Goal: Task Accomplishment & Management: Use online tool/utility

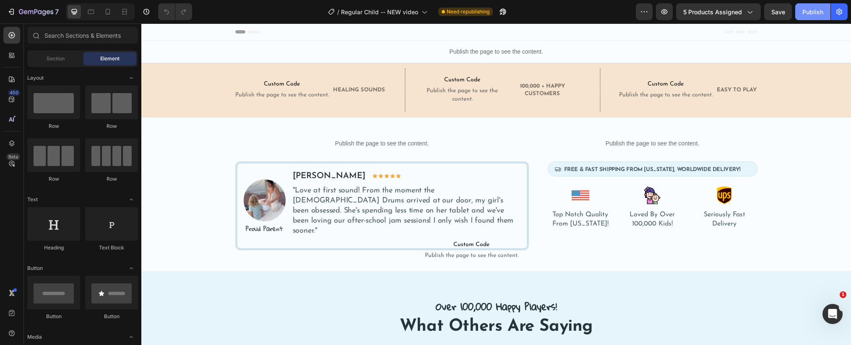
click at [818, 13] on div "Publish" at bounding box center [813, 12] width 21 height 9
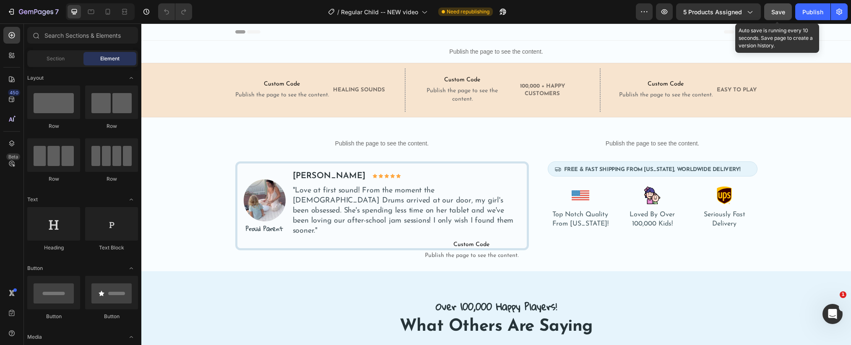
click at [778, 16] on button "Save" at bounding box center [778, 11] width 28 height 17
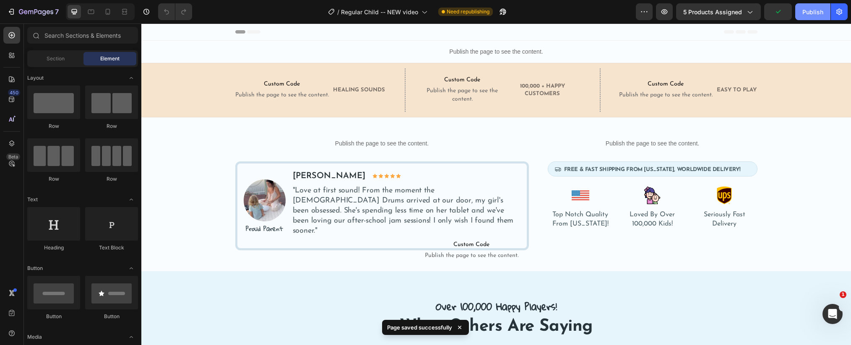
click at [809, 16] on div "Publish" at bounding box center [813, 12] width 21 height 9
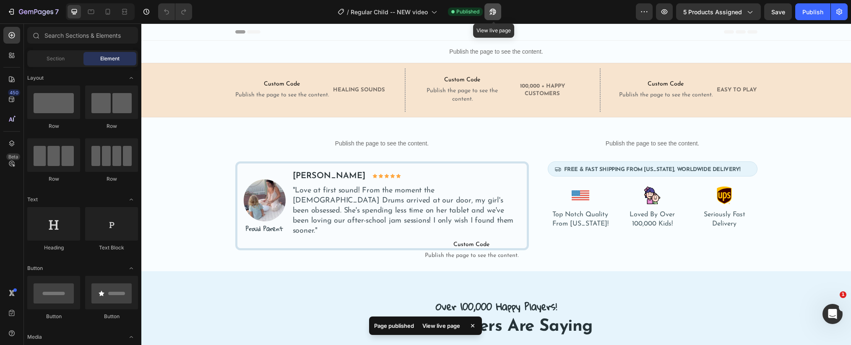
click at [496, 14] on icon "button" at bounding box center [493, 12] width 8 height 8
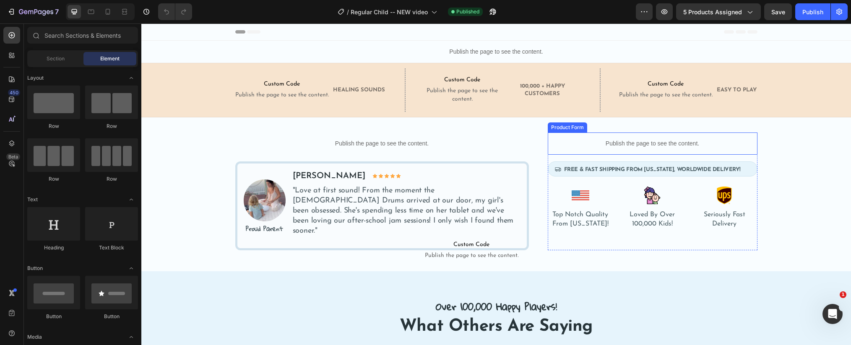
click at [615, 146] on p "Publish the page to see the content." at bounding box center [653, 143] width 210 height 9
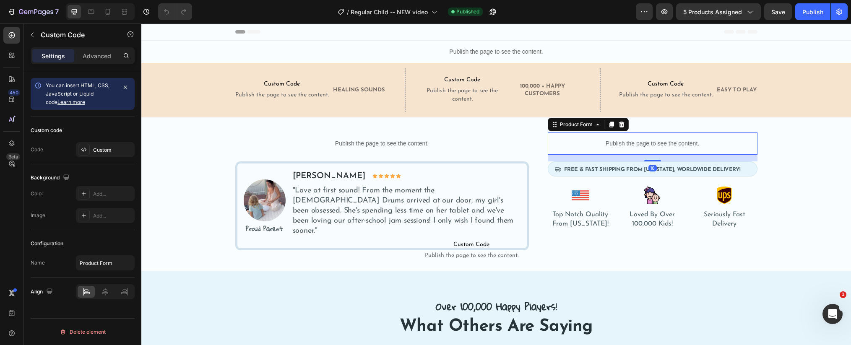
click at [615, 146] on p "Publish the page to see the content." at bounding box center [653, 143] width 210 height 9
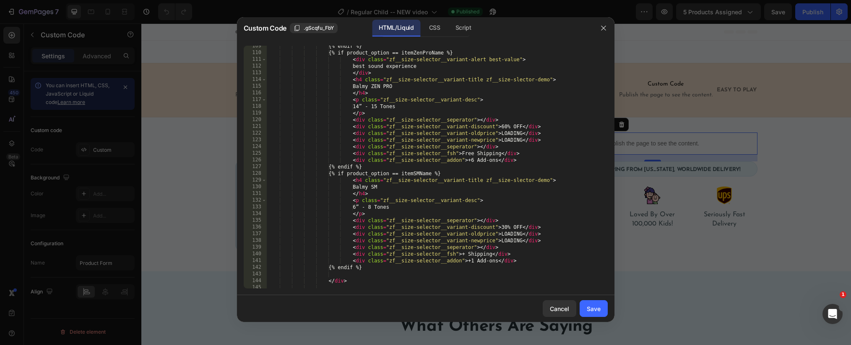
scroll to position [748, 0]
drag, startPoint x: 503, startPoint y: 227, endPoint x: 507, endPoint y: 241, distance: 14.9
click at [501, 228] on div "{% endif %} {% if product_option == itemZenProName %} < div class = "zf__size-s…" at bounding box center [436, 171] width 341 height 256
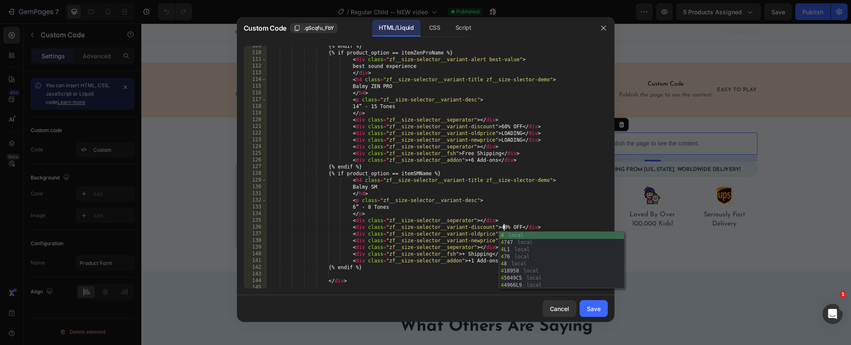
scroll to position [0, 19]
type textarea "<div class="zf__size-selector__variant-discount">40% OFF</div>"
click at [594, 307] on div "Save" at bounding box center [594, 309] width 14 height 9
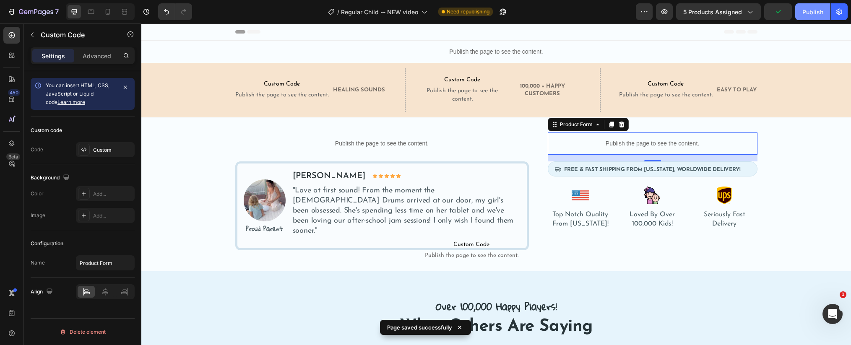
click at [805, 13] on div "Publish" at bounding box center [813, 12] width 21 height 9
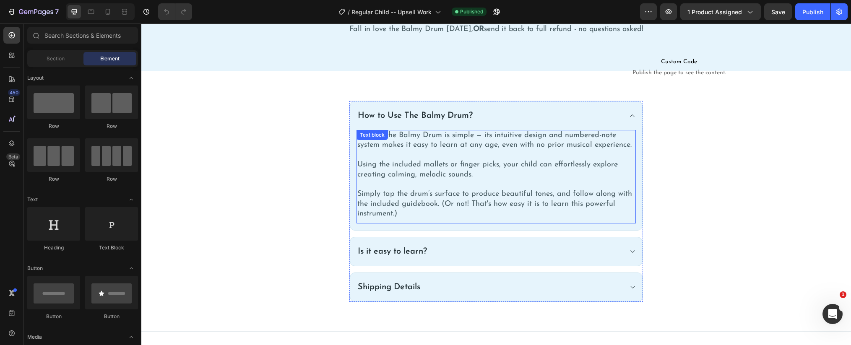
scroll to position [378, 0]
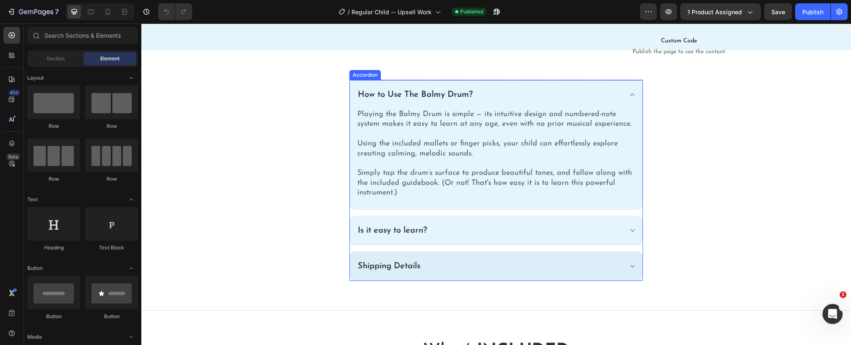
click at [466, 255] on div "Shipping Details" at bounding box center [496, 266] width 292 height 29
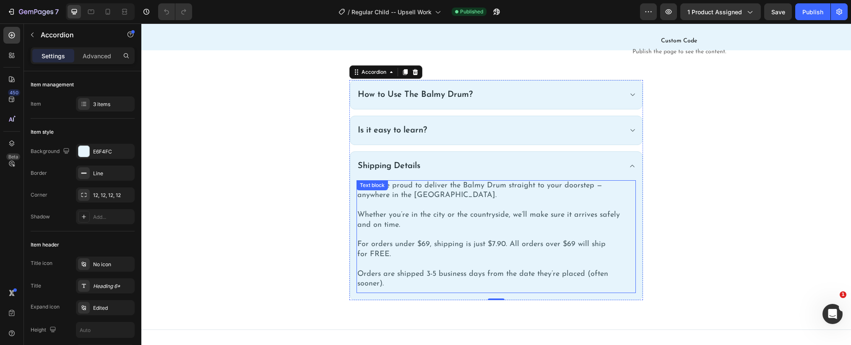
click at [391, 245] on p "For orders under $69, shipping is just $7.90. All orders over $69 will ship for…" at bounding box center [496, 250] width 278 height 20
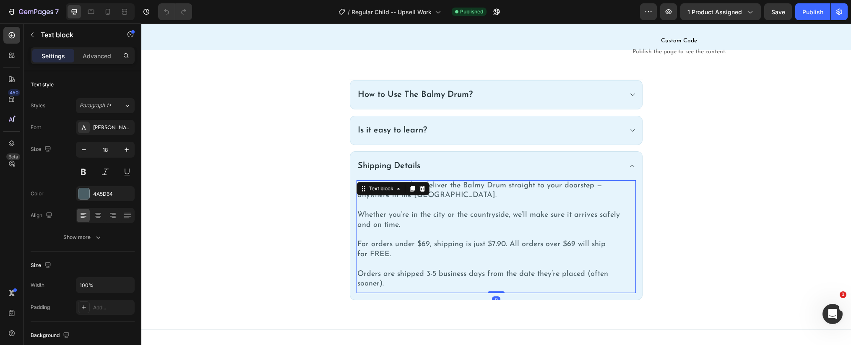
click at [391, 245] on p "For orders under $69, shipping is just $7.90. All orders over $69 will ship for…" at bounding box center [496, 250] width 278 height 20
click at [365, 245] on p "For orders under $69, shipping is just $7.90. All orders over $69 will ship for…" at bounding box center [496, 250] width 278 height 20
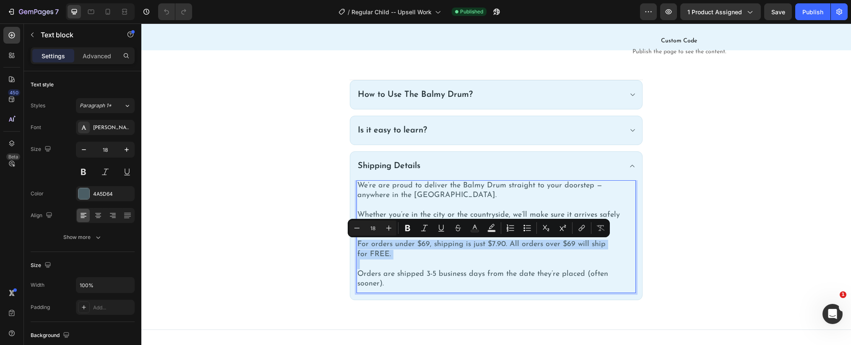
drag, startPoint x: 365, startPoint y: 245, endPoint x: 473, endPoint y: 254, distance: 108.2
click at [473, 254] on p "For orders under $69, shipping is just $7.90. All orders over $69 will ship for…" at bounding box center [496, 250] width 278 height 20
copy p "For orders under $69, shipping is just $7.90. All orders over $69 will ship for…"
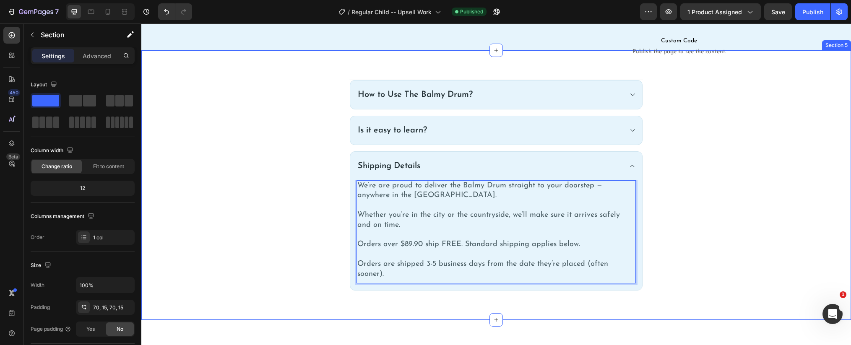
click at [309, 235] on div "How to Use The Balmy Drum? Is it easy to learn? Shipping Details We’re are prou…" at bounding box center [496, 185] width 697 height 211
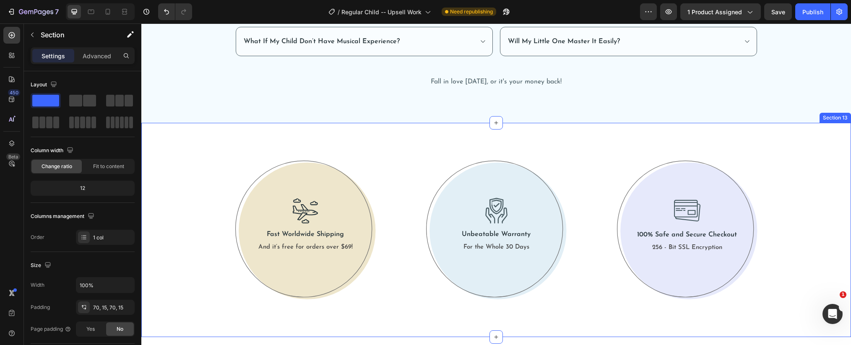
scroll to position [2572, 0]
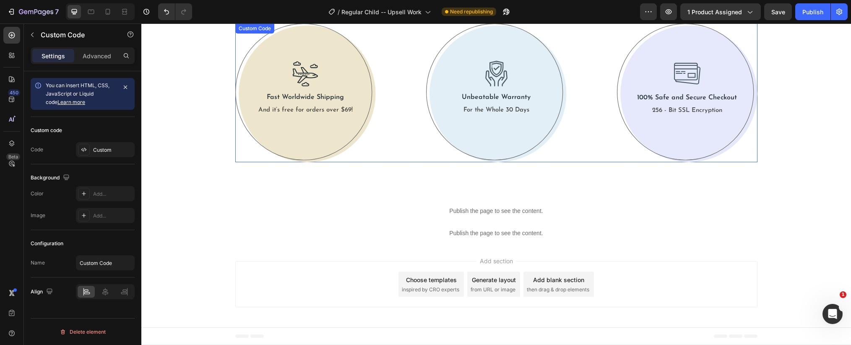
click at [326, 114] on p "And it’s free for orders over $69!" at bounding box center [305, 110] width 94 height 8
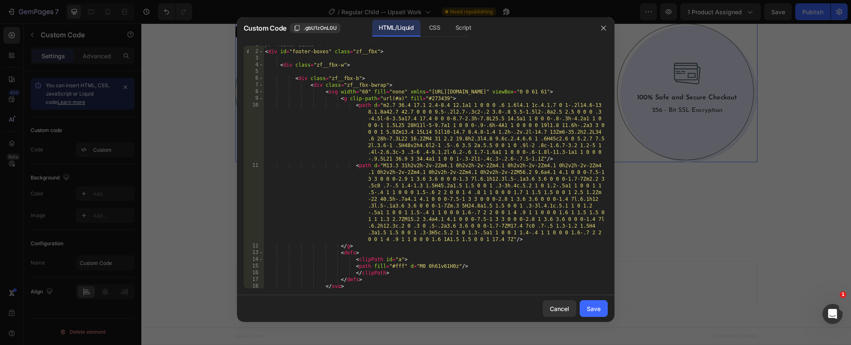
scroll to position [132, 0]
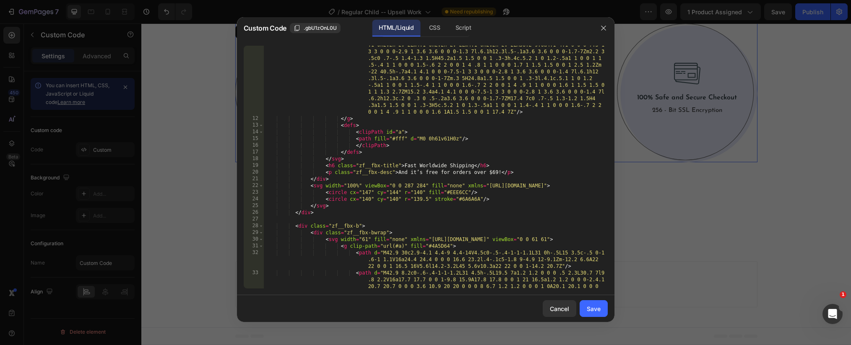
click at [495, 171] on div "< path d = "M13.3 31h2v2h-2v-2Zm4.1 0h2v2h-2v-2Zm4.1 0h2v2h-2v-2Zm4.1 0h2v2h-2v…" at bounding box center [435, 210] width 344 height 350
drag, startPoint x: 495, startPoint y: 171, endPoint x: 576, endPoint y: 159, distance: 81.8
click at [495, 171] on div "< path d = "M13.3 31h2v2h-2v-2Zm4.1 0h2v2h-2v-2Zm4.1 0h2v2h-2v-2Zm4.1 0h2v2h-2v…" at bounding box center [435, 210] width 344 height 350
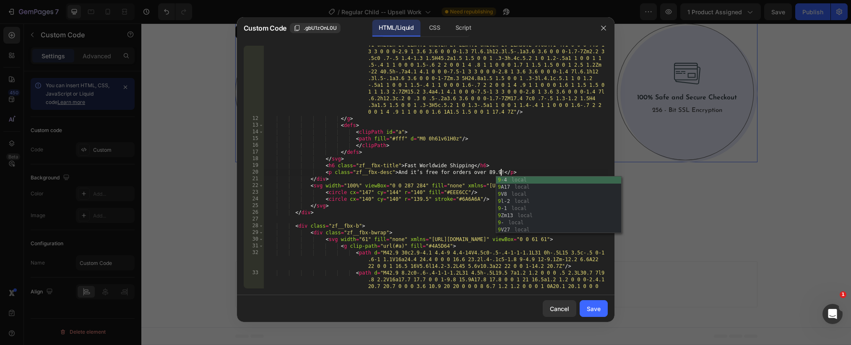
scroll to position [0, 20]
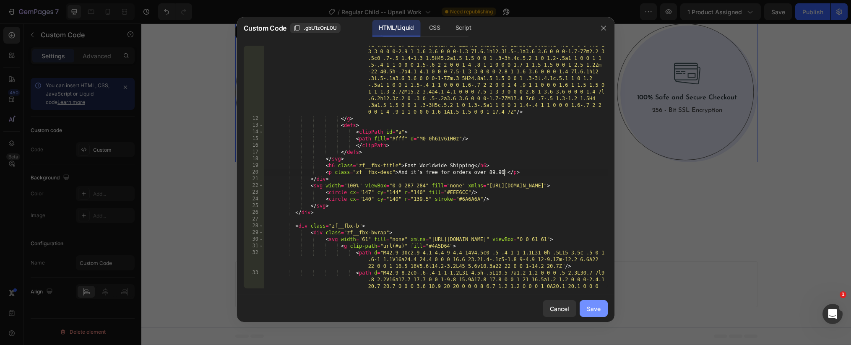
type textarea "<p class="zf__fbx-desc">And it’s free for orders over 89.90!</p>"
click at [594, 309] on div "Save" at bounding box center [594, 309] width 14 height 9
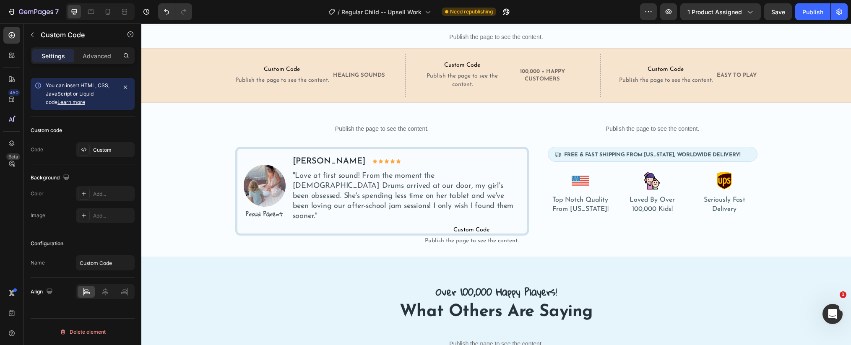
scroll to position [0, 0]
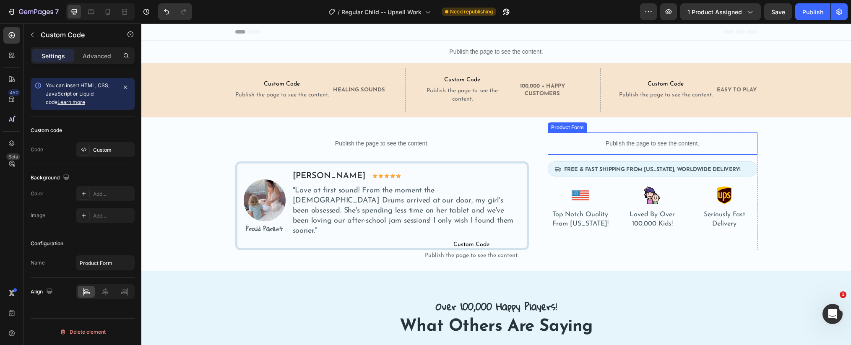
click at [614, 144] on p "Publish the page to see the content." at bounding box center [653, 143] width 210 height 9
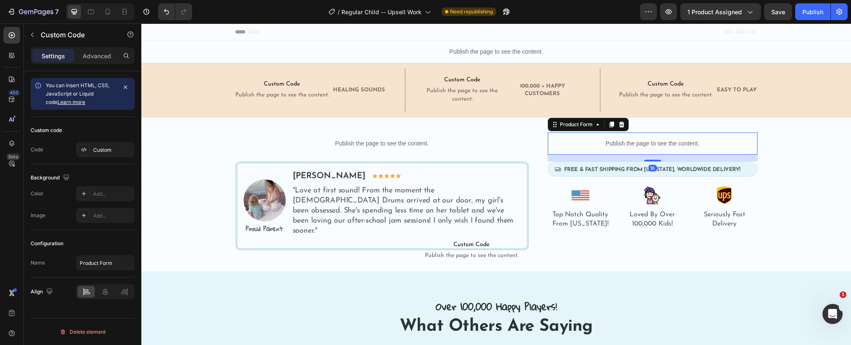
click at [614, 144] on p "Publish the page to see the content." at bounding box center [653, 143] width 210 height 9
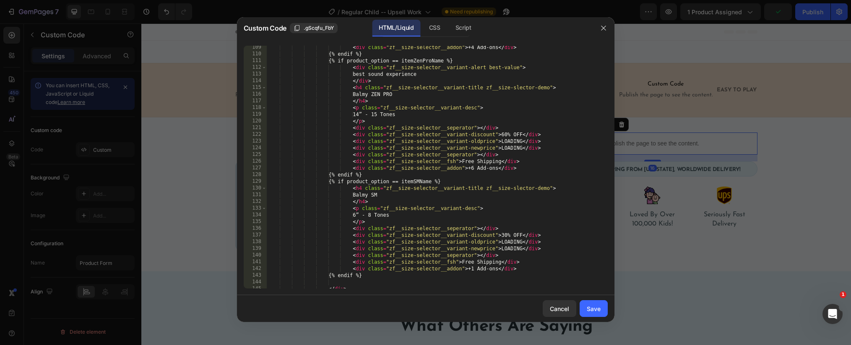
scroll to position [839, 0]
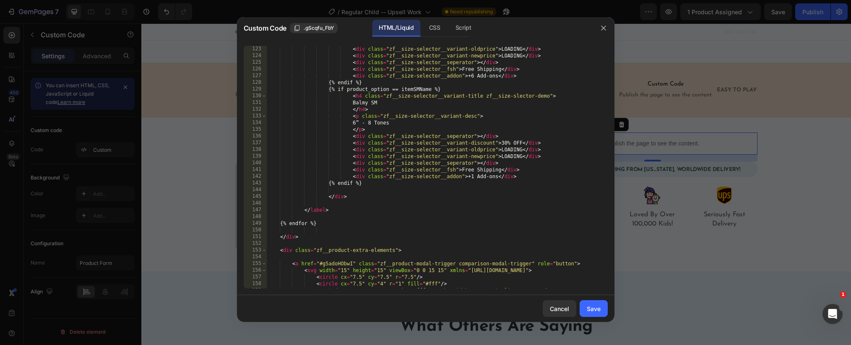
click at [467, 169] on div "< div class = "zf__size-selector__variant-discount" > 60% OFF </ div > < div cl…" at bounding box center [436, 167] width 341 height 256
drag, startPoint x: 467, startPoint y: 169, endPoint x: 516, endPoint y: 163, distance: 48.5
click at [467, 169] on div "< div class = "zf__size-selector__variant-discount" > 60% OFF </ div > < div cl…" at bounding box center [436, 167] width 341 height 256
click at [550, 172] on div "< div class = "zf__size-selector__variant-discount" > 60% OFF </ div > < div cl…" at bounding box center [436, 167] width 341 height 256
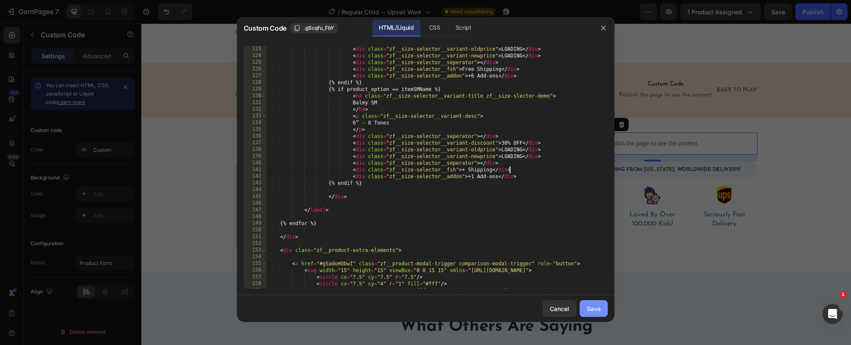
type textarea "<div class="zf__size-selector__fsh">+ Shipping</div>"
click at [589, 307] on div "Save" at bounding box center [594, 309] width 14 height 9
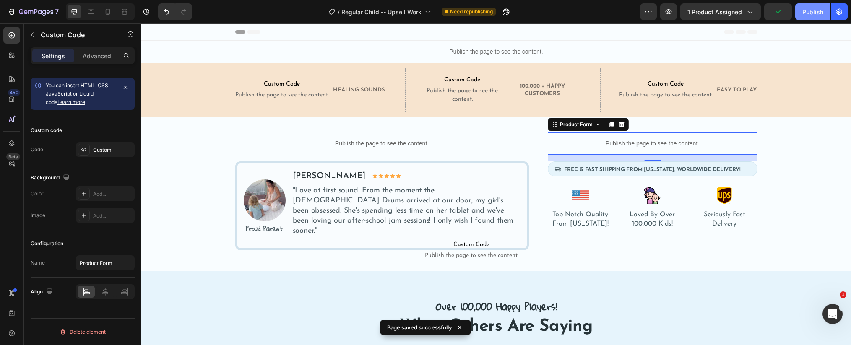
click at [812, 13] on div "Publish" at bounding box center [813, 12] width 21 height 9
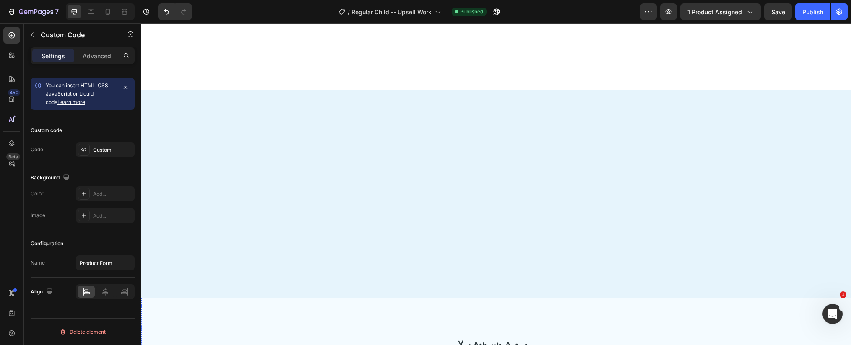
scroll to position [2562, 0]
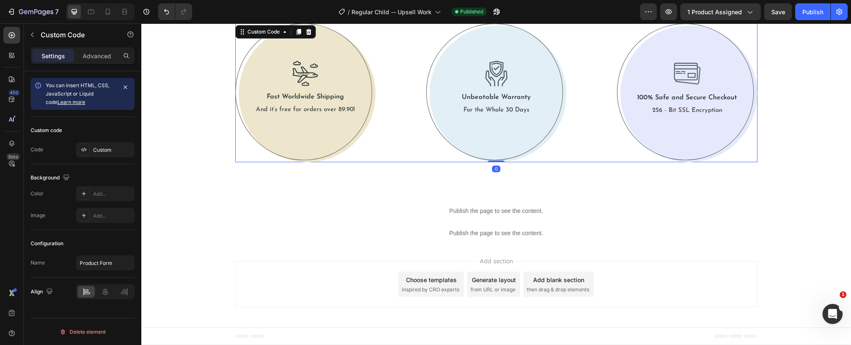
click at [337, 120] on circle at bounding box center [307, 93] width 137 height 137
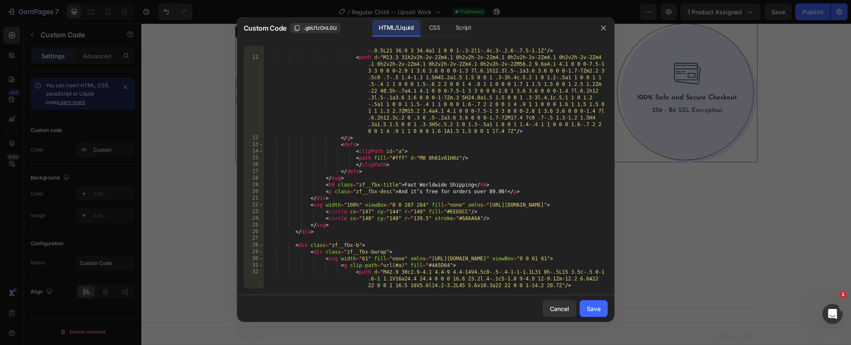
scroll to position [125, 0]
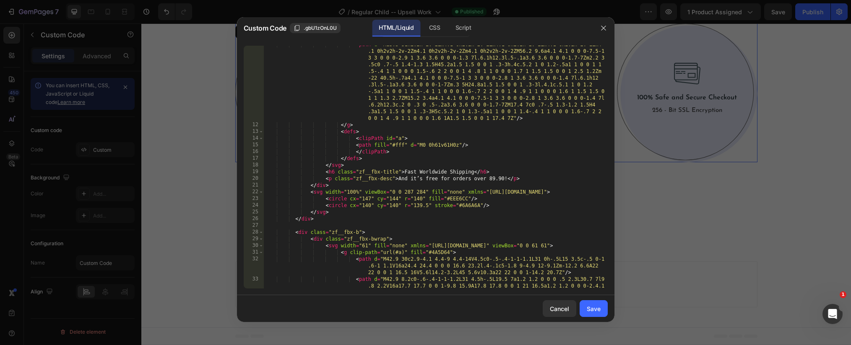
drag, startPoint x: 489, startPoint y: 178, endPoint x: 512, endPoint y: 173, distance: 24.1
click at [488, 178] on div "< path d = "M13.3 31h2v2h-2v-2Zm4.1 0h2v2h-2v-2Zm4.1 0h2v2h-2v-2Zm4.1 0h2v2h-2v…" at bounding box center [435, 216] width 344 height 350
type textarea "<p class="zf__fbx-desc">And it’s free for orders over $89.90!</p>"
click at [595, 310] on div "Save" at bounding box center [594, 309] width 14 height 9
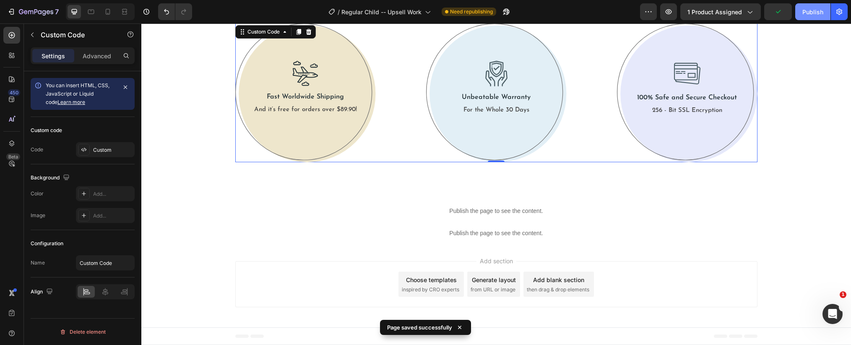
click at [812, 17] on button "Publish" at bounding box center [812, 11] width 35 height 17
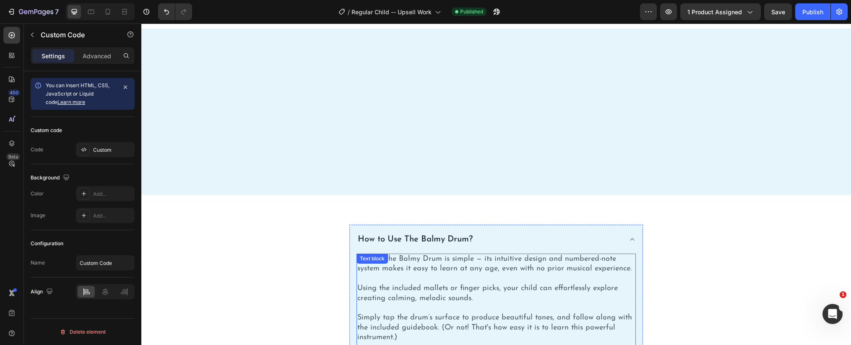
scroll to position [0, 0]
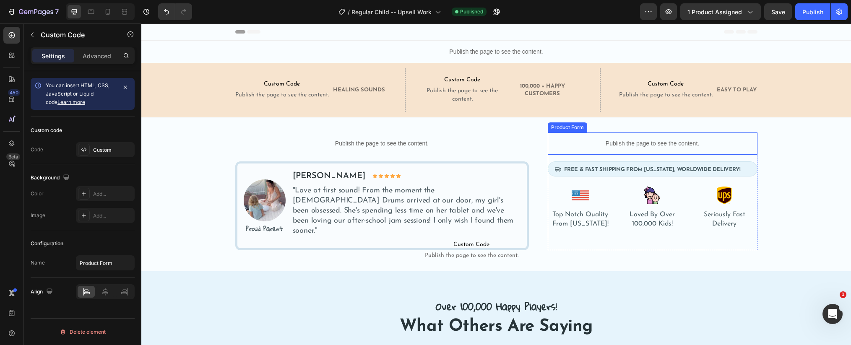
click at [577, 140] on p "Publish the page to see the content." at bounding box center [653, 143] width 210 height 9
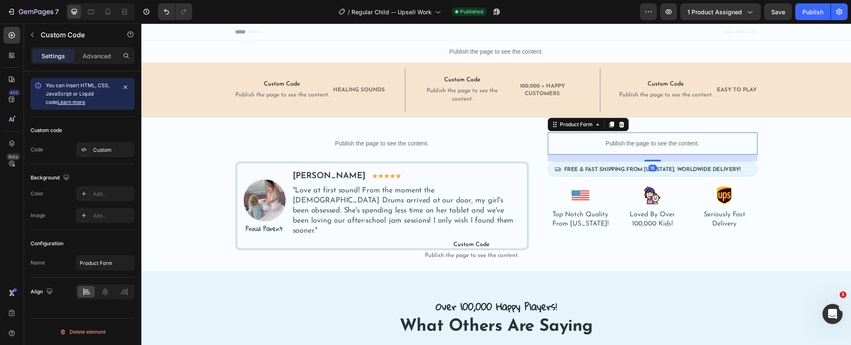
click at [577, 140] on p "Publish the page to see the content." at bounding box center [653, 143] width 210 height 9
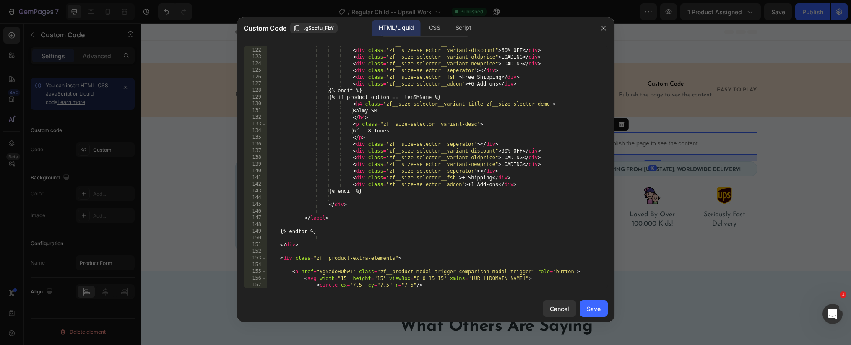
scroll to position [831, 0]
click at [503, 151] on div "< div class = "zf__size-selector__seperator" > </ div > < div class = "zf__size…" at bounding box center [436, 168] width 341 height 256
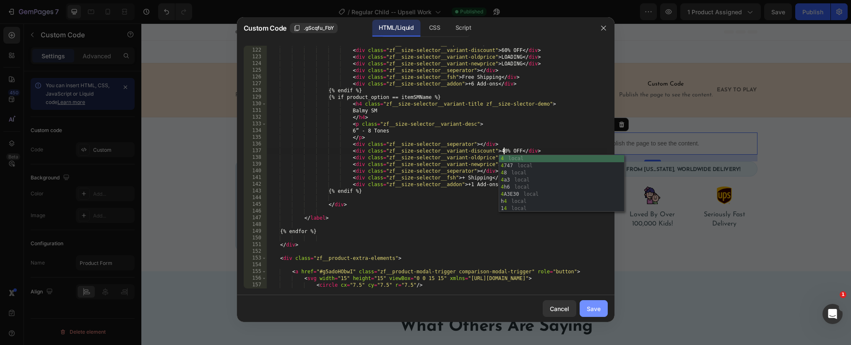
type textarea "<div class="zf__size-selector__variant-discount">40% OFF</div>"
click at [591, 306] on div "Save" at bounding box center [594, 309] width 14 height 9
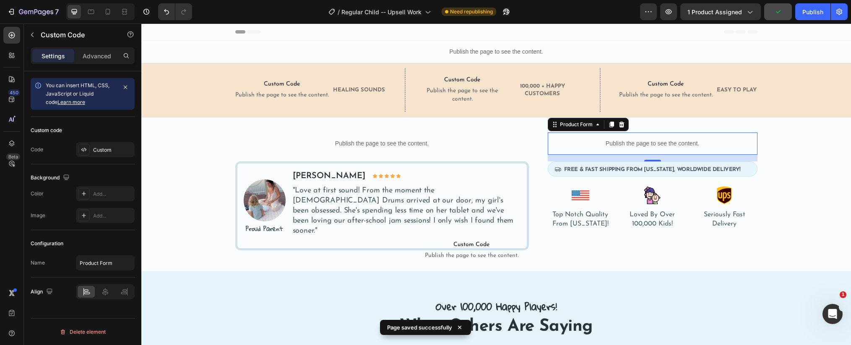
drag, startPoint x: 805, startPoint y: 12, endPoint x: 769, endPoint y: 6, distance: 36.6
click at [805, 12] on div "Publish" at bounding box center [813, 12] width 21 height 9
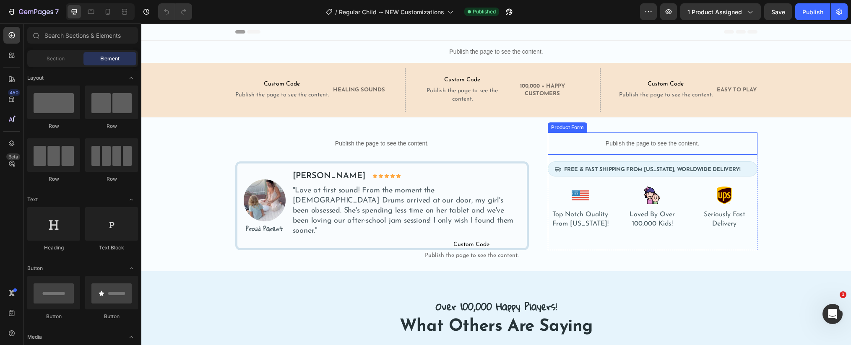
click at [578, 146] on p "Publish the page to see the content." at bounding box center [653, 143] width 210 height 9
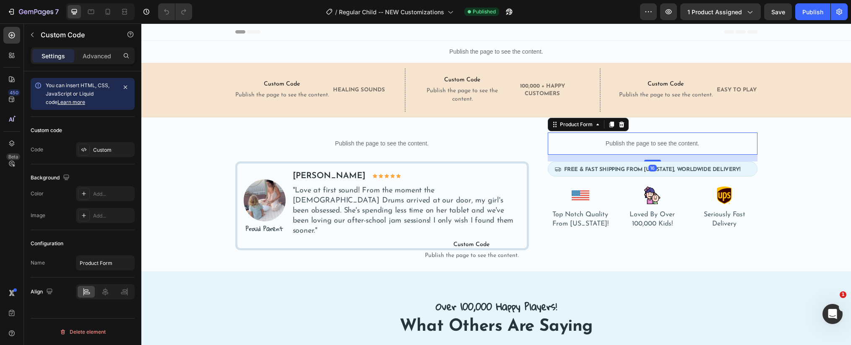
click at [578, 146] on p "Publish the page to see the content." at bounding box center [653, 143] width 210 height 9
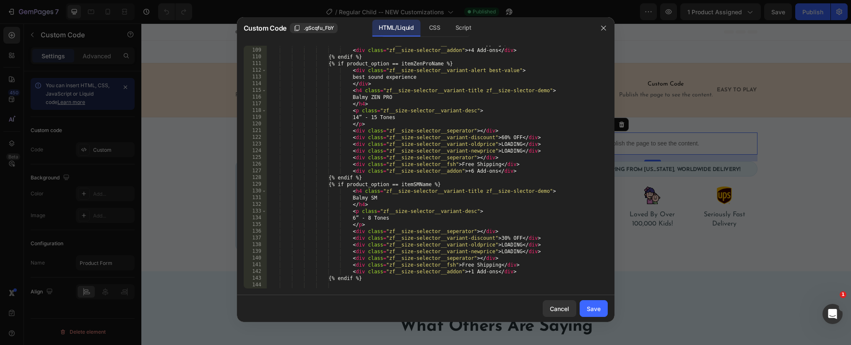
scroll to position [862, 0]
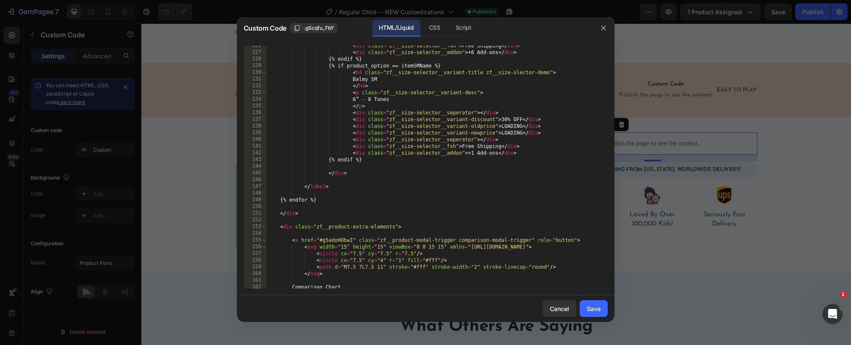
click at [467, 144] on div "< div class = "zf__size-selector__fsh" > Free Shipping </ div > < div class = "…" at bounding box center [436, 170] width 341 height 256
type textarea "<div class="zf__size-selector__fsh">+ Shipping</div>"
drag, startPoint x: 595, startPoint y: 308, endPoint x: 589, endPoint y: 302, distance: 7.7
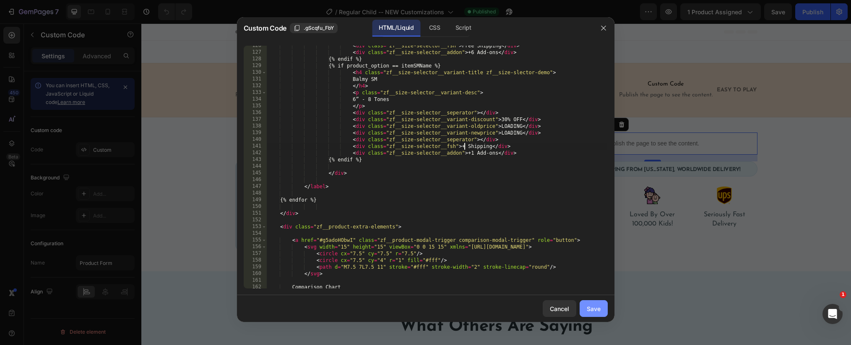
click at [594, 308] on div "Save" at bounding box center [594, 309] width 14 height 9
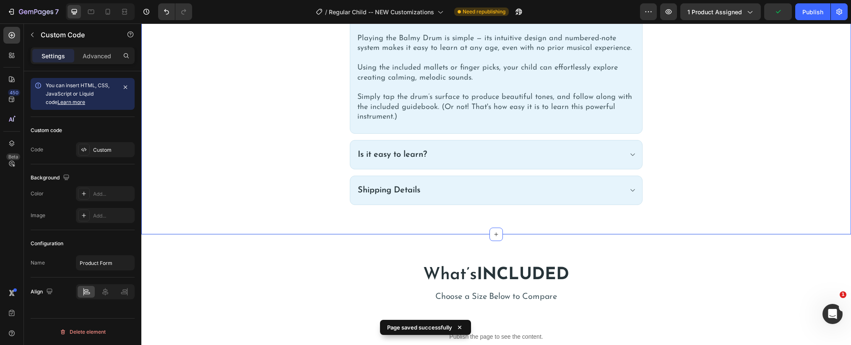
scroll to position [456, 0]
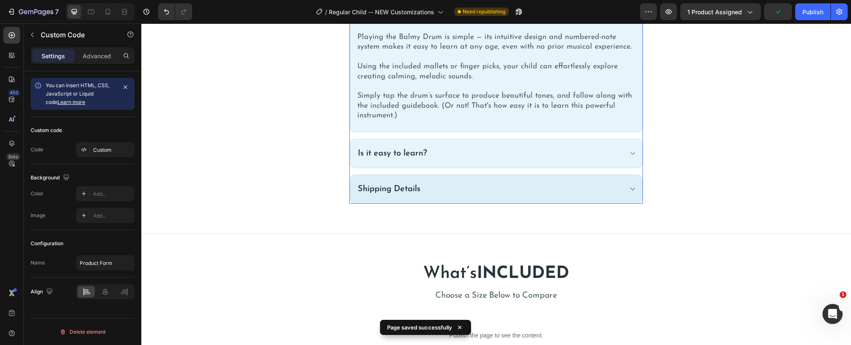
click at [449, 193] on div "Shipping Details" at bounding box center [490, 189] width 266 height 12
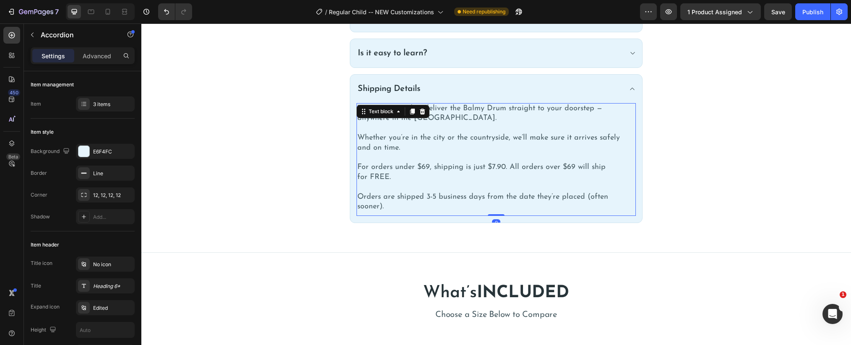
click at [382, 173] on p "For orders under $69, shipping is just $7.90. All orders over $69 will ship for…" at bounding box center [496, 173] width 278 height 20
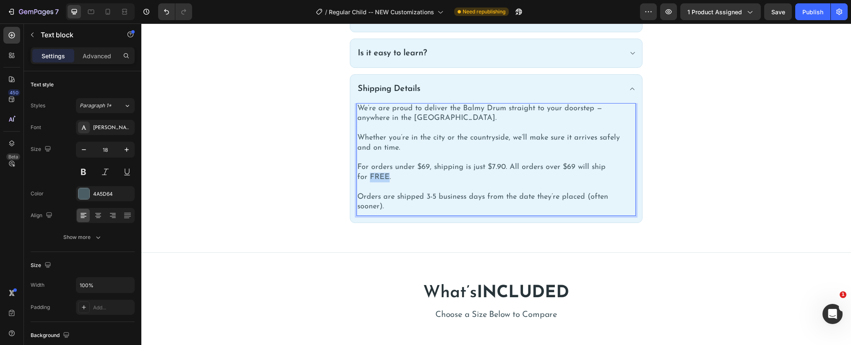
click at [382, 173] on p "For orders under $69, shipping is just $7.90. All orders over $69 will ship for…" at bounding box center [496, 173] width 278 height 20
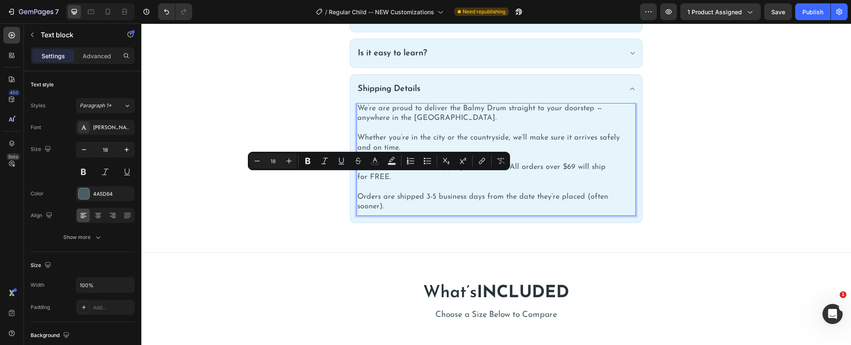
click at [401, 180] on p "For orders under $69, shipping is just $7.90. All orders over $69 will ship for…" at bounding box center [496, 173] width 278 height 20
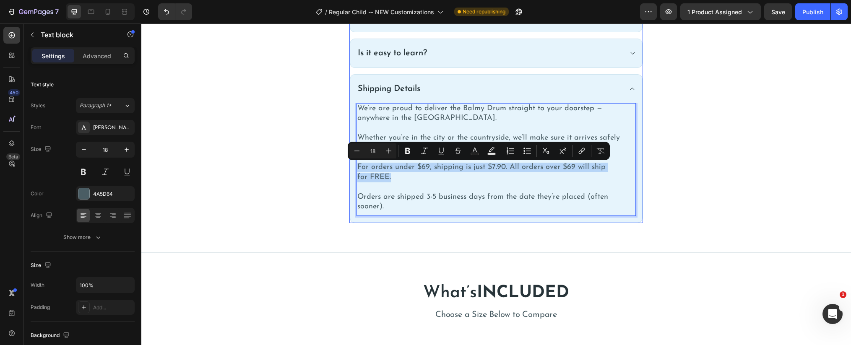
drag, startPoint x: 385, startPoint y: 177, endPoint x: 349, endPoint y: 168, distance: 36.9
click at [349, 168] on div "How to Use The Balmy Drum? Is it easy to learn? Shipping Details We’re are prou…" at bounding box center [496, 113] width 697 height 221
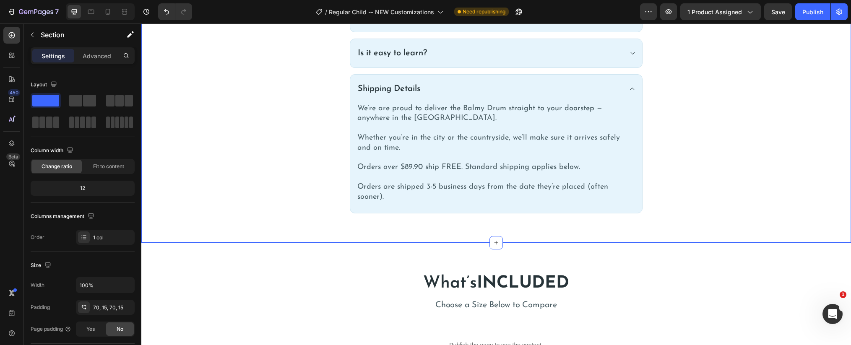
click at [319, 159] on div "How to Use The Balmy Drum? Is it easy to learn? Shipping Details We’re are prou…" at bounding box center [496, 108] width 697 height 211
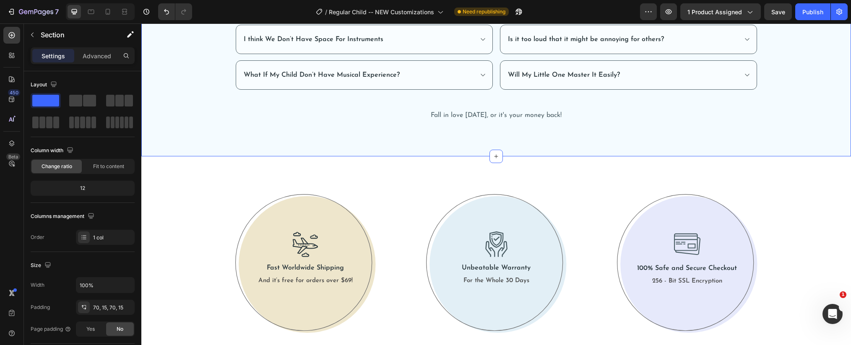
scroll to position [2572, 0]
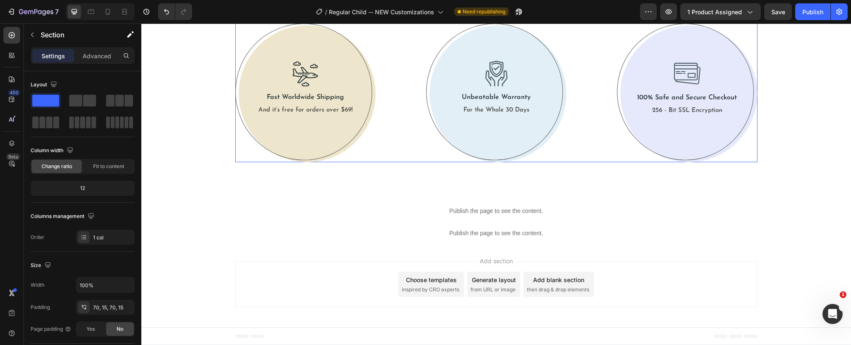
click at [328, 134] on circle at bounding box center [307, 94] width 137 height 137
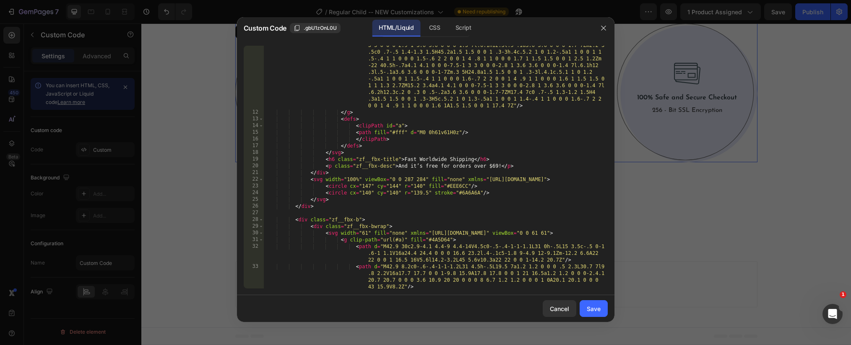
scroll to position [138, 0]
click at [496, 164] on div "< path d = "M13.3 31h2v2h-2v-2Zm4.1 0h2v2h-2v-2Zm4.1 0h2v2h-2v-2Zm4.1 0h2v2h-2v…" at bounding box center [435, 237] width 344 height 417
type textarea "<p class="zf__fbx-desc">And it’s free for orders over $89.90!</p>"
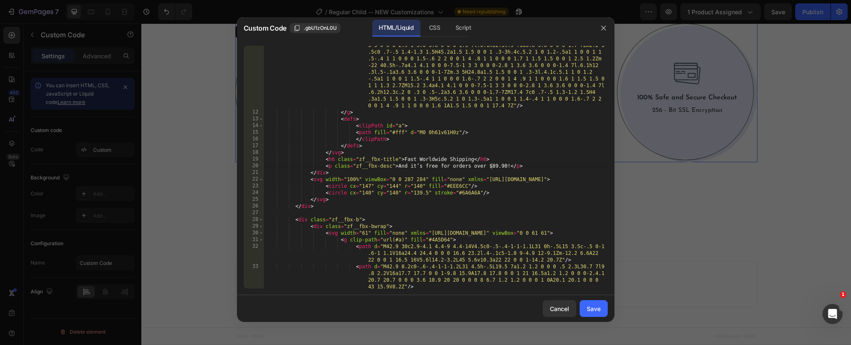
drag, startPoint x: 602, startPoint y: 305, endPoint x: 584, endPoint y: 292, distance: 22.0
click at [602, 305] on button "Save" at bounding box center [594, 308] width 28 height 17
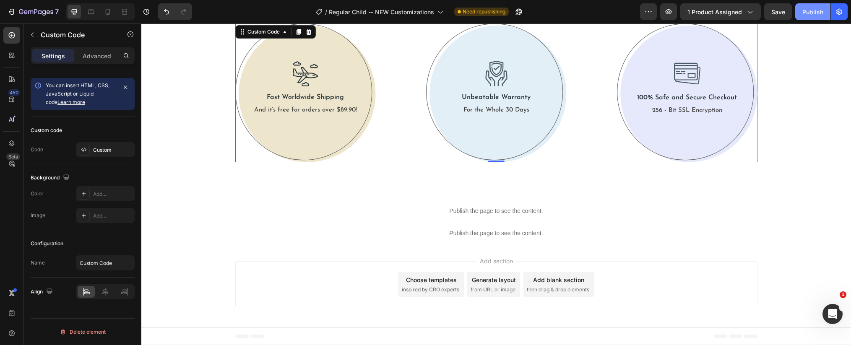
click at [813, 12] on div "Publish" at bounding box center [813, 12] width 21 height 9
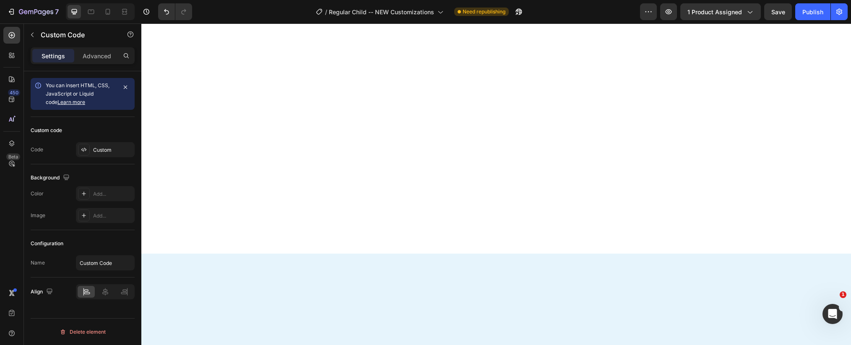
scroll to position [0, 0]
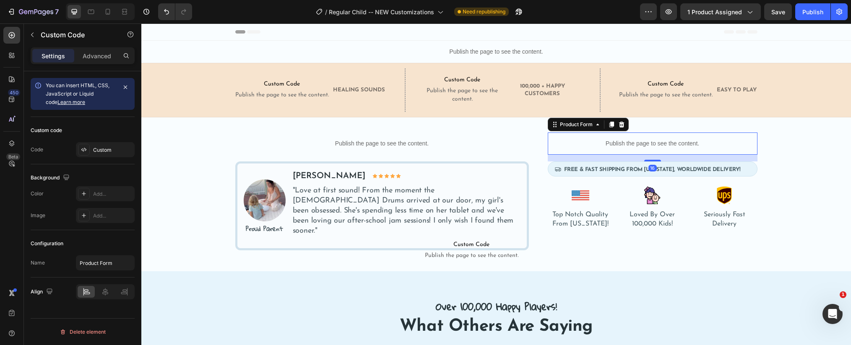
click at [608, 141] on p "Publish the page to see the content." at bounding box center [653, 143] width 210 height 9
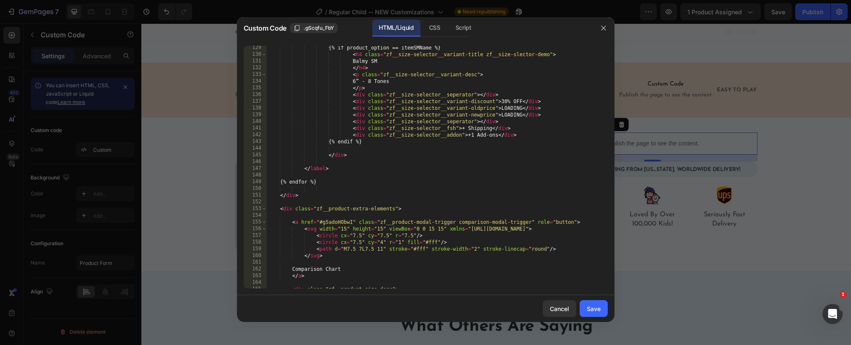
scroll to position [881, 0]
click at [503, 101] on div "{% if product_option == itemSMName %} < h4 class = "zf__size-selector__variant-…" at bounding box center [436, 172] width 341 height 256
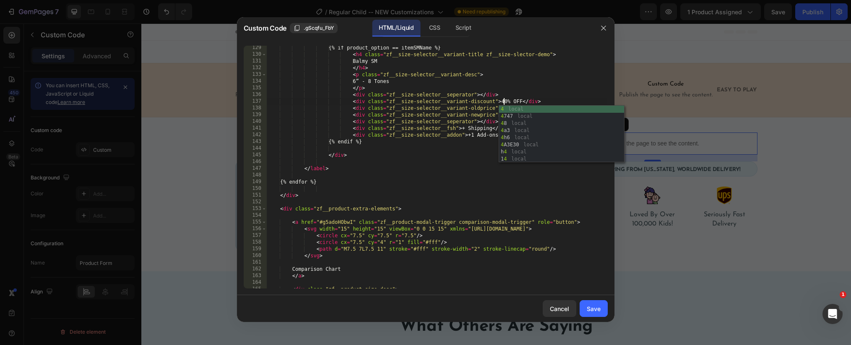
click at [476, 198] on div "{% if product_option == itemSMName %} < h4 class = "zf__size-selector__variant-…" at bounding box center [436, 172] width 341 height 256
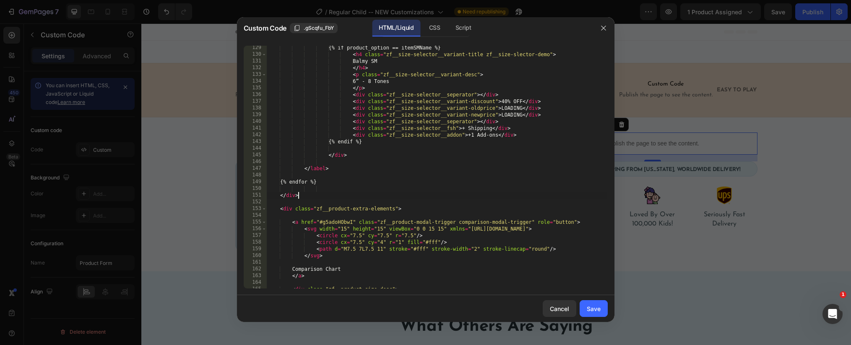
scroll to position [0, 2]
type textarea "</div>"
click at [595, 302] on button "Save" at bounding box center [594, 308] width 28 height 17
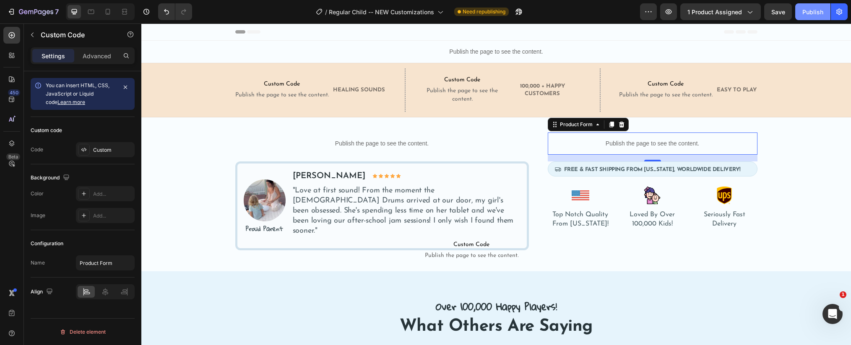
click at [812, 14] on div "Publish" at bounding box center [813, 12] width 21 height 9
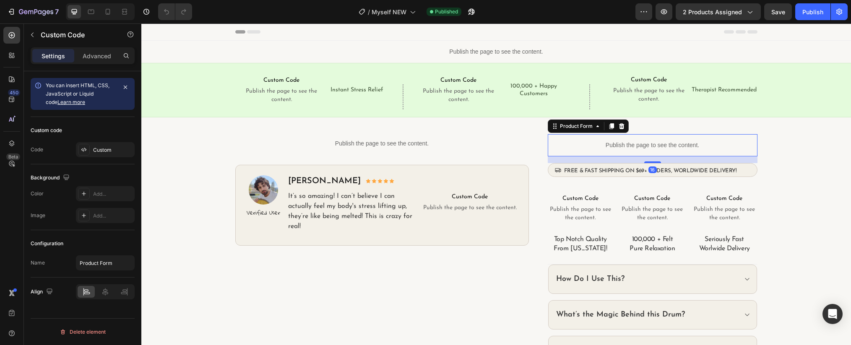
click at [581, 143] on p "Publish the page to see the content." at bounding box center [653, 145] width 210 height 9
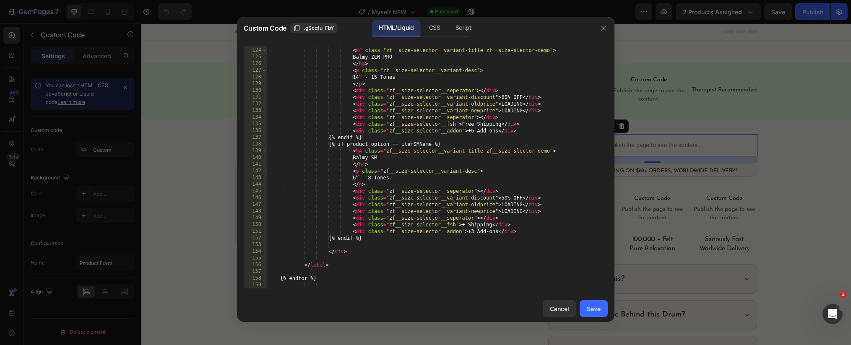
scroll to position [865, 0]
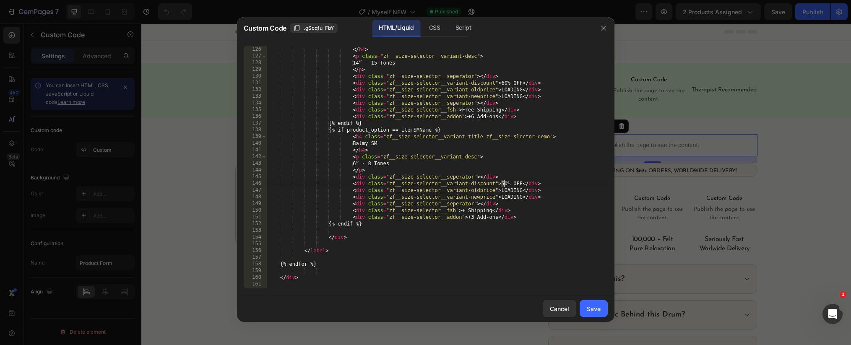
drag, startPoint x: 502, startPoint y: 184, endPoint x: 506, endPoint y: 209, distance: 25.9
click at [503, 183] on div "Balmy ZEN PRO </ h4 > < p class = "zf__size-selector__variant-desc" > 14” - 15 …" at bounding box center [436, 167] width 341 height 256
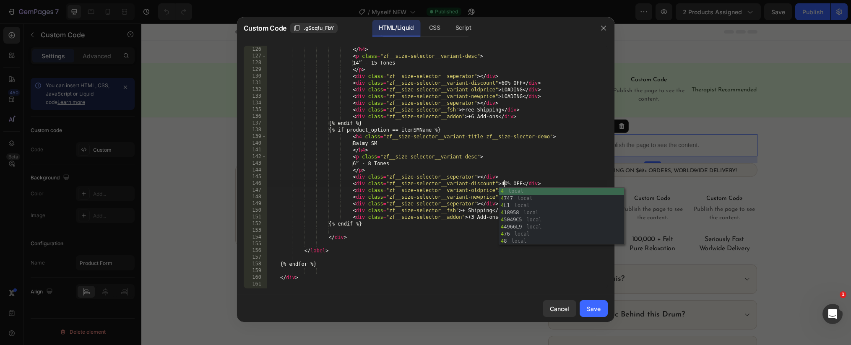
click at [433, 202] on div "Balmy ZEN PRO </ h4 > < p class = "zf__size-selector__variant-desc" > 14” - 15 …" at bounding box center [436, 167] width 341 height 256
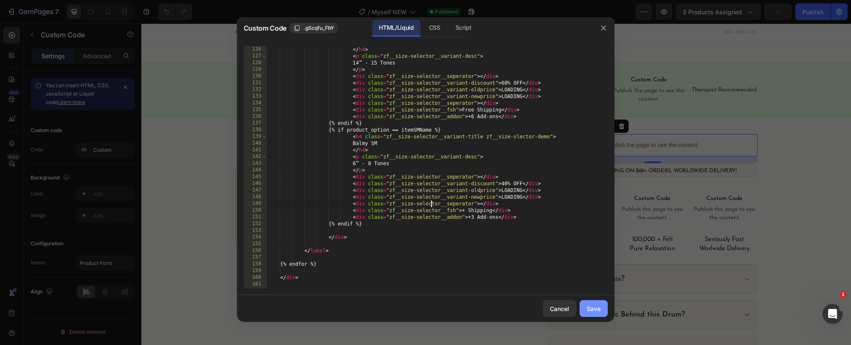
type textarea "<div class="zf__size-selector__seperator"></div>"
drag, startPoint x: 597, startPoint y: 308, endPoint x: 583, endPoint y: 300, distance: 16.3
click at [597, 308] on div "Save" at bounding box center [594, 309] width 14 height 9
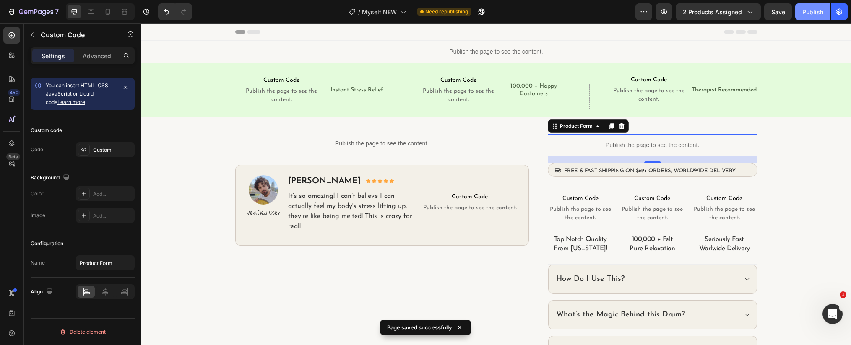
click at [813, 12] on div "Publish" at bounding box center [813, 12] width 21 height 9
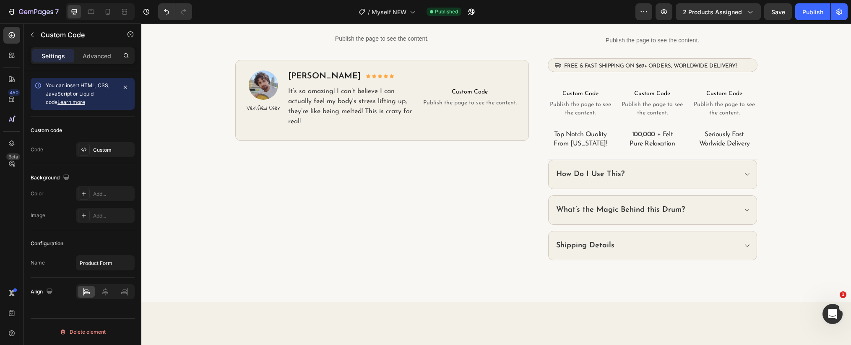
scroll to position [0, 0]
